Goal: Information Seeking & Learning: Learn about a topic

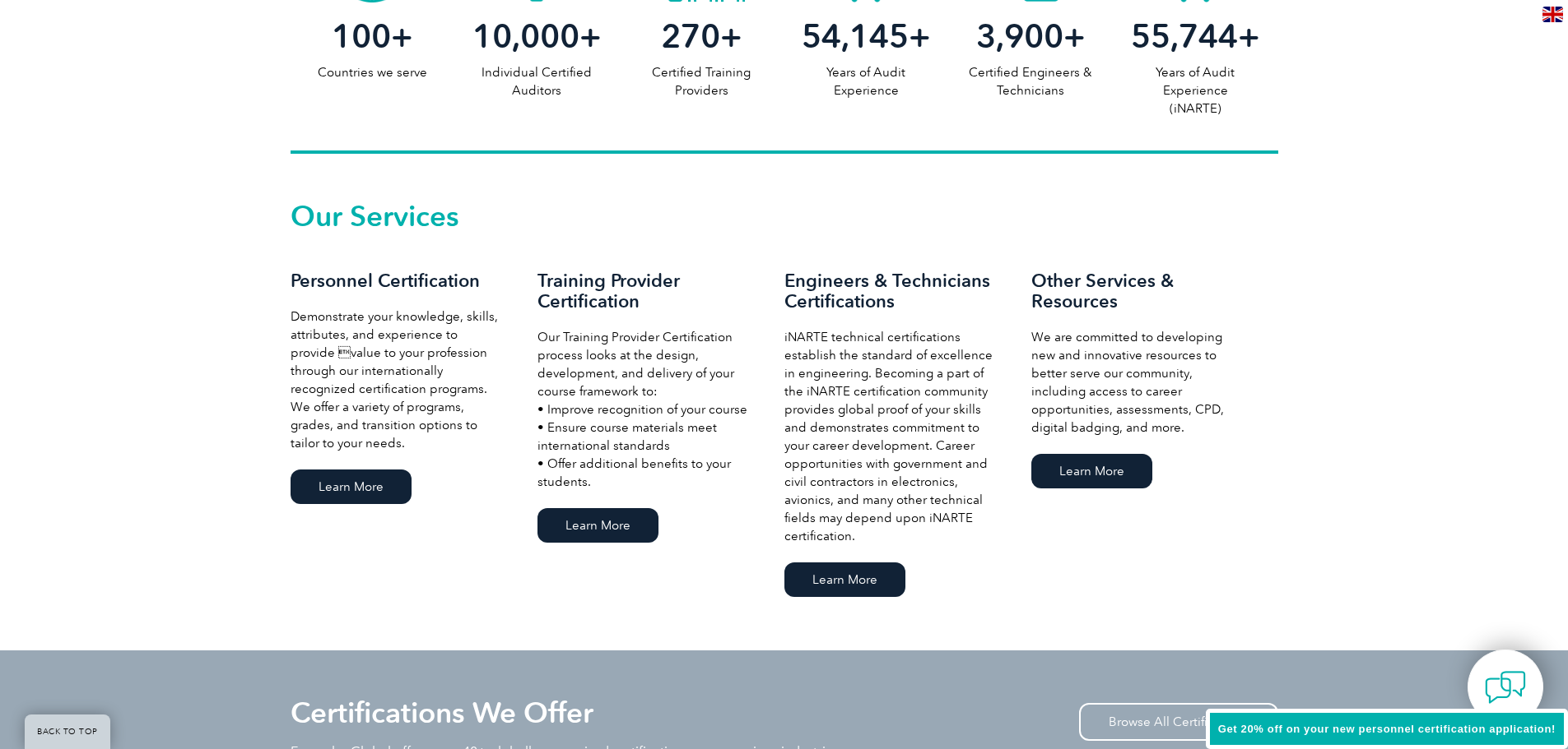
scroll to position [987, 0]
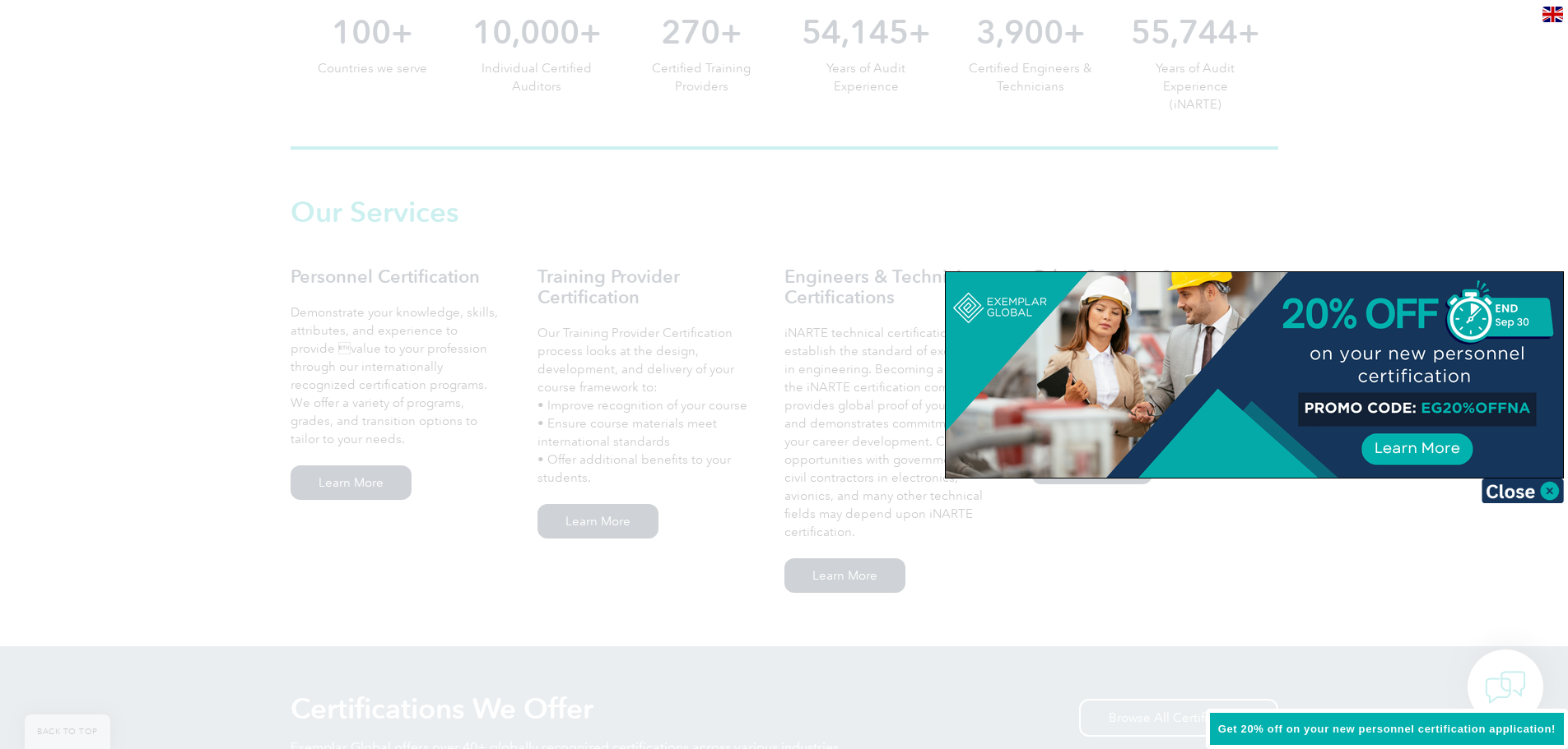
click at [347, 493] on div at bounding box center [784, 374] width 1568 height 749
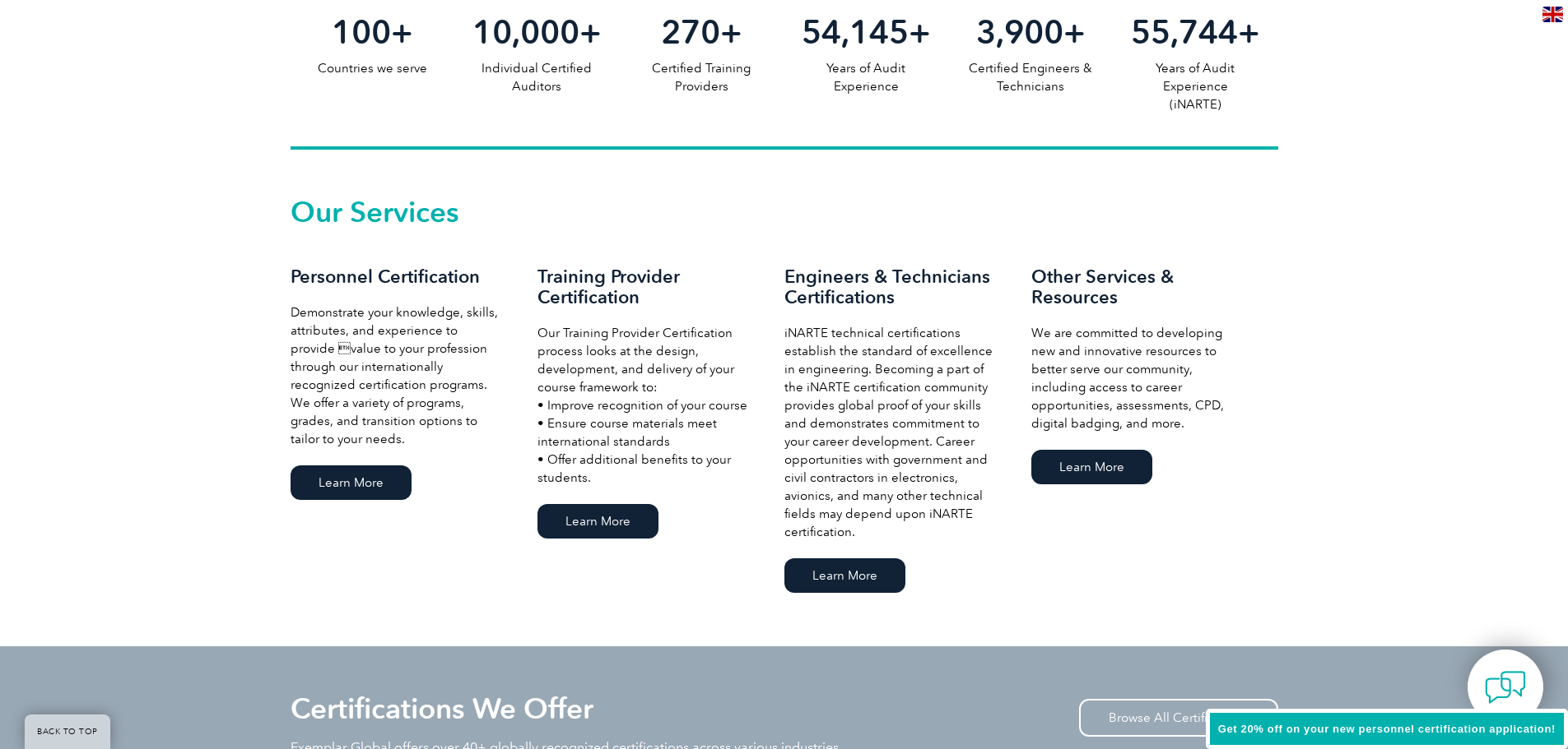
click at [347, 493] on link "Learn More" at bounding box center [351, 482] width 121 height 35
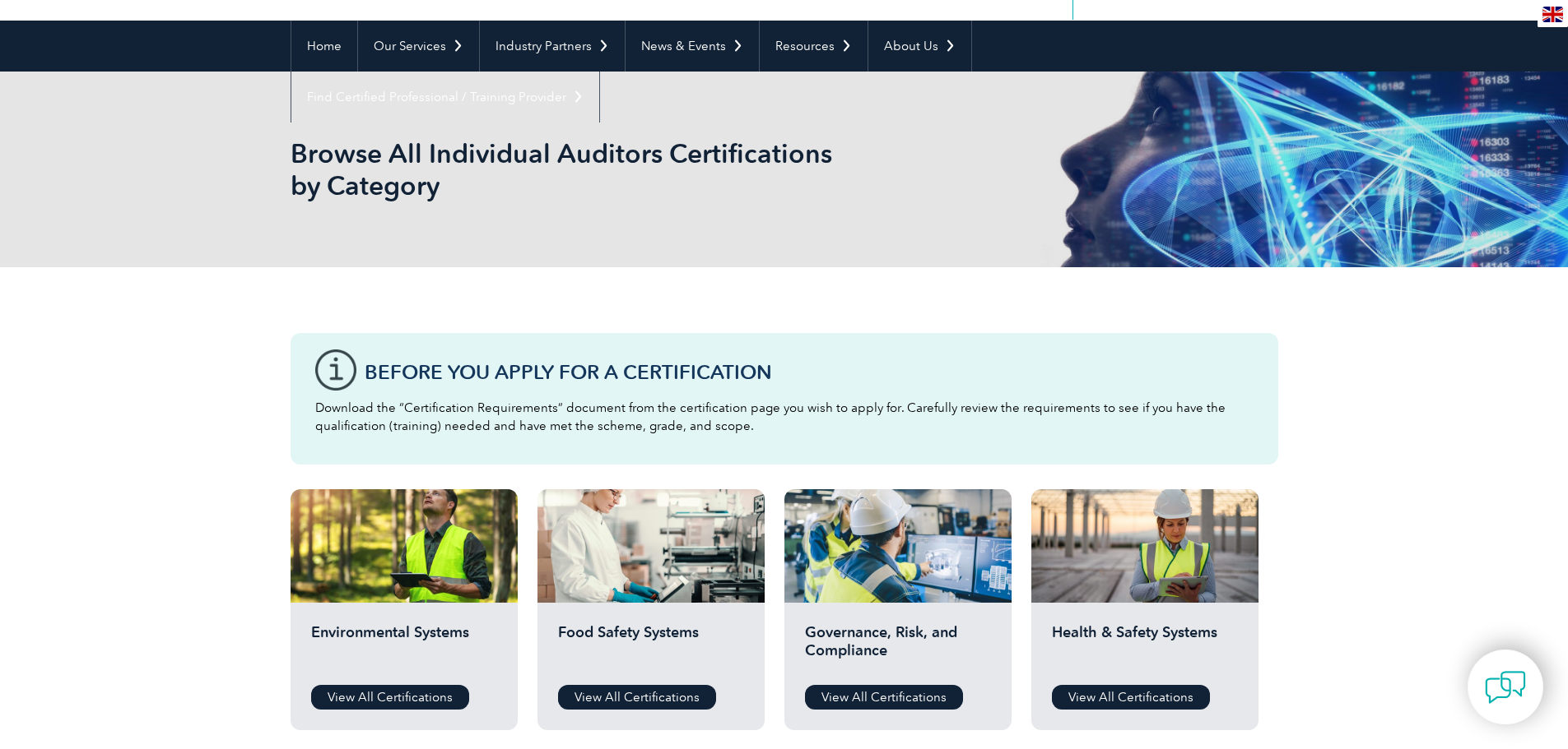
scroll to position [247, 0]
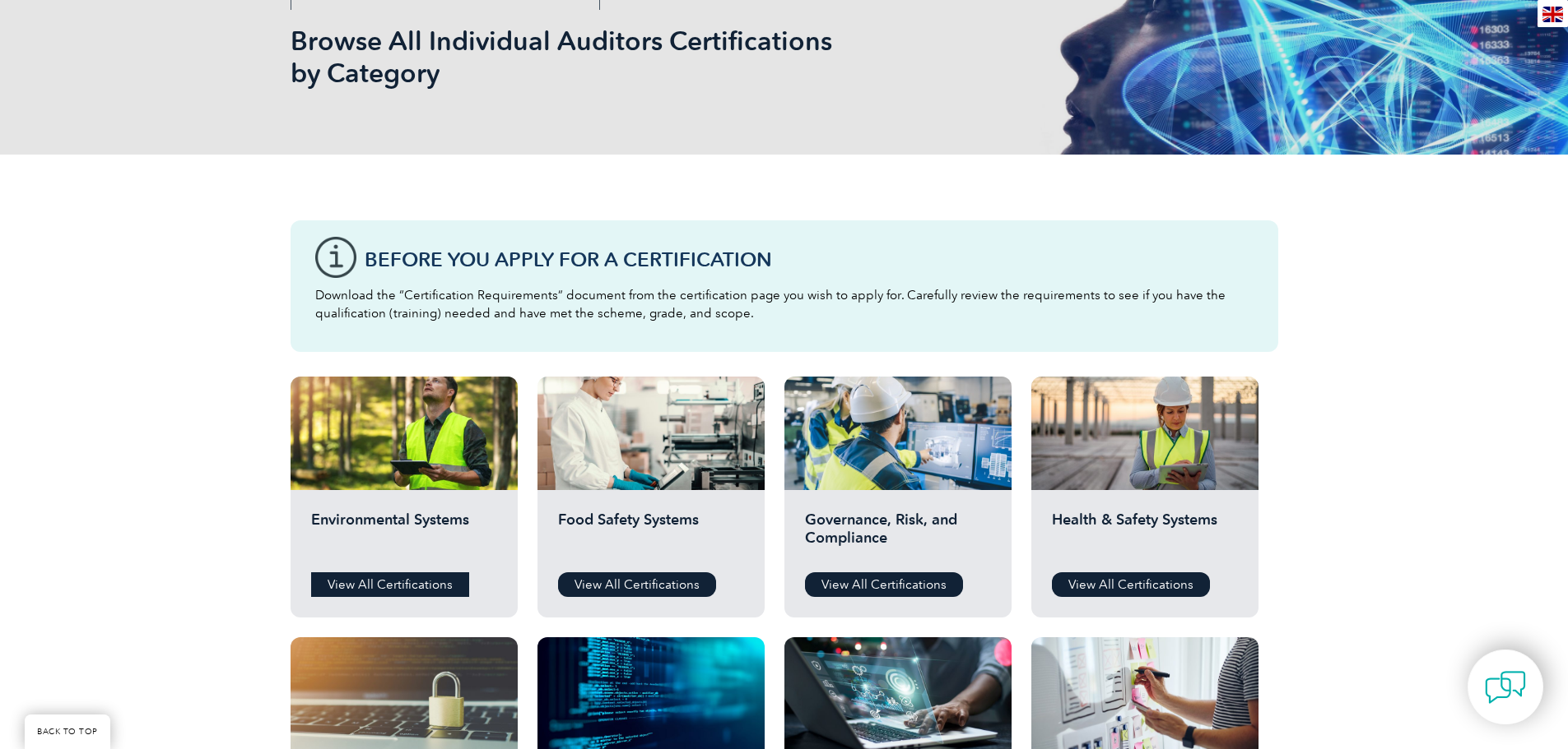
click at [438, 582] on link "View All Certifications" at bounding box center [389, 584] width 158 height 24
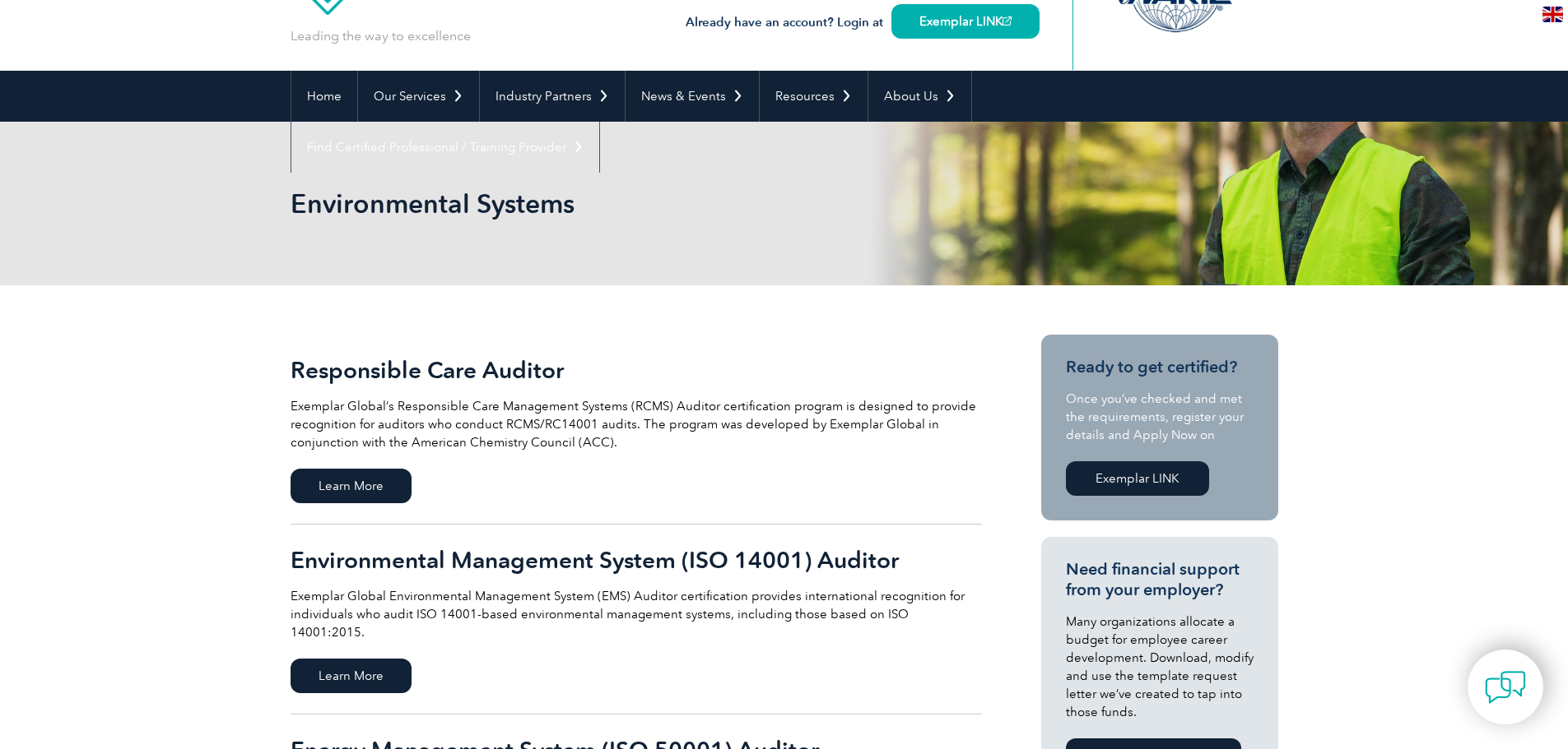
scroll to position [165, 0]
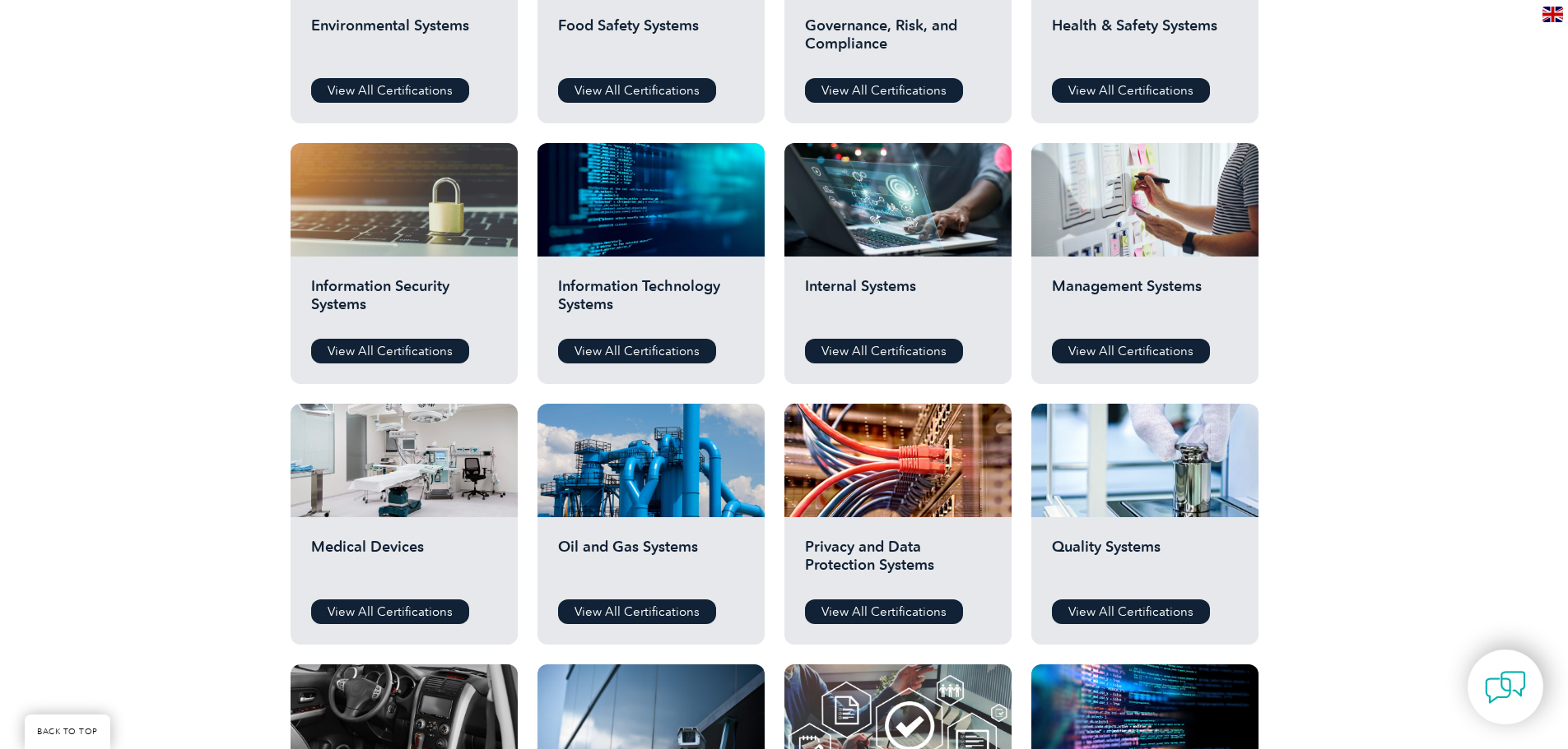
scroll to position [741, 0]
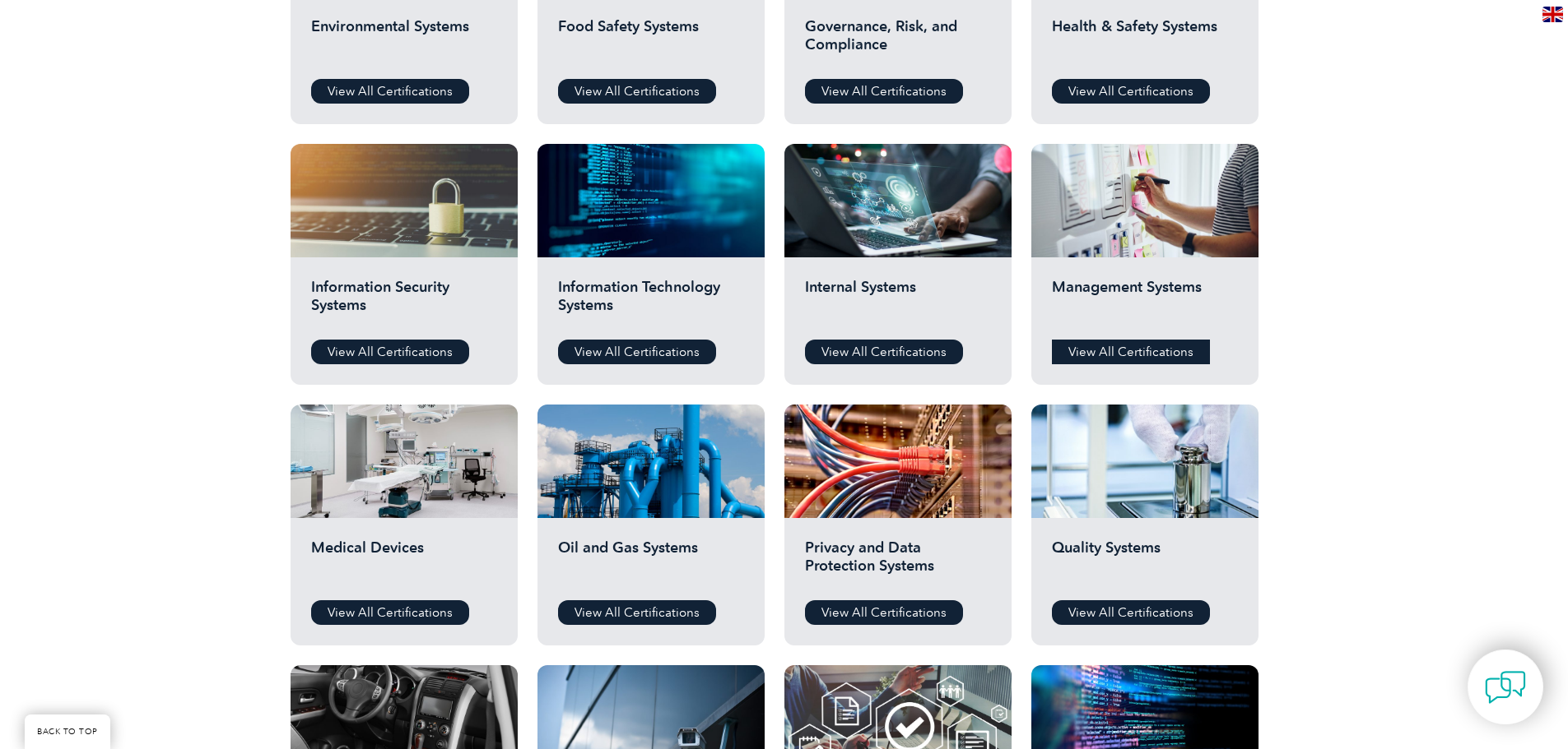
click at [1128, 355] on link "View All Certifications" at bounding box center [1130, 351] width 158 height 24
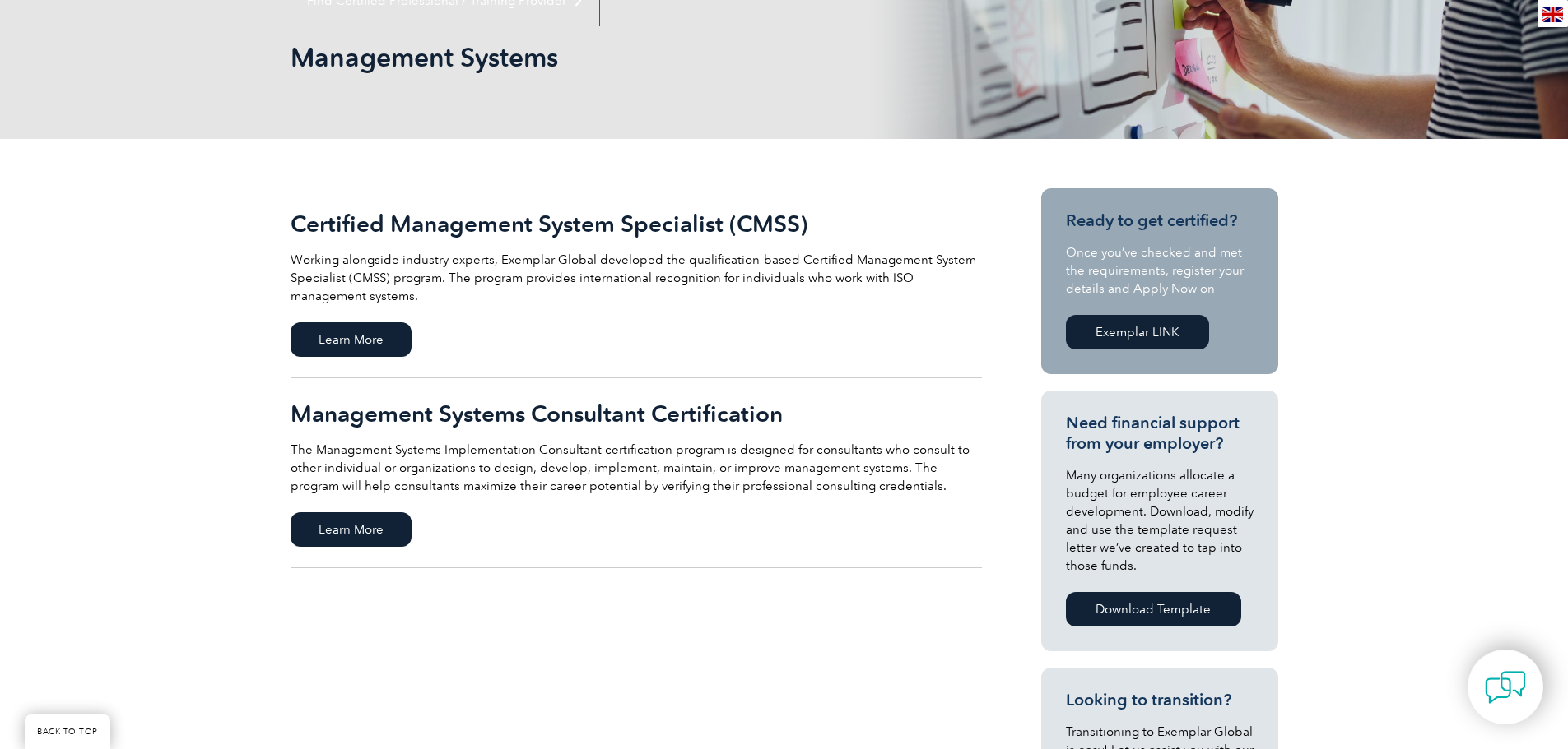
scroll to position [247, 0]
